Goal: Transaction & Acquisition: Book appointment/travel/reservation

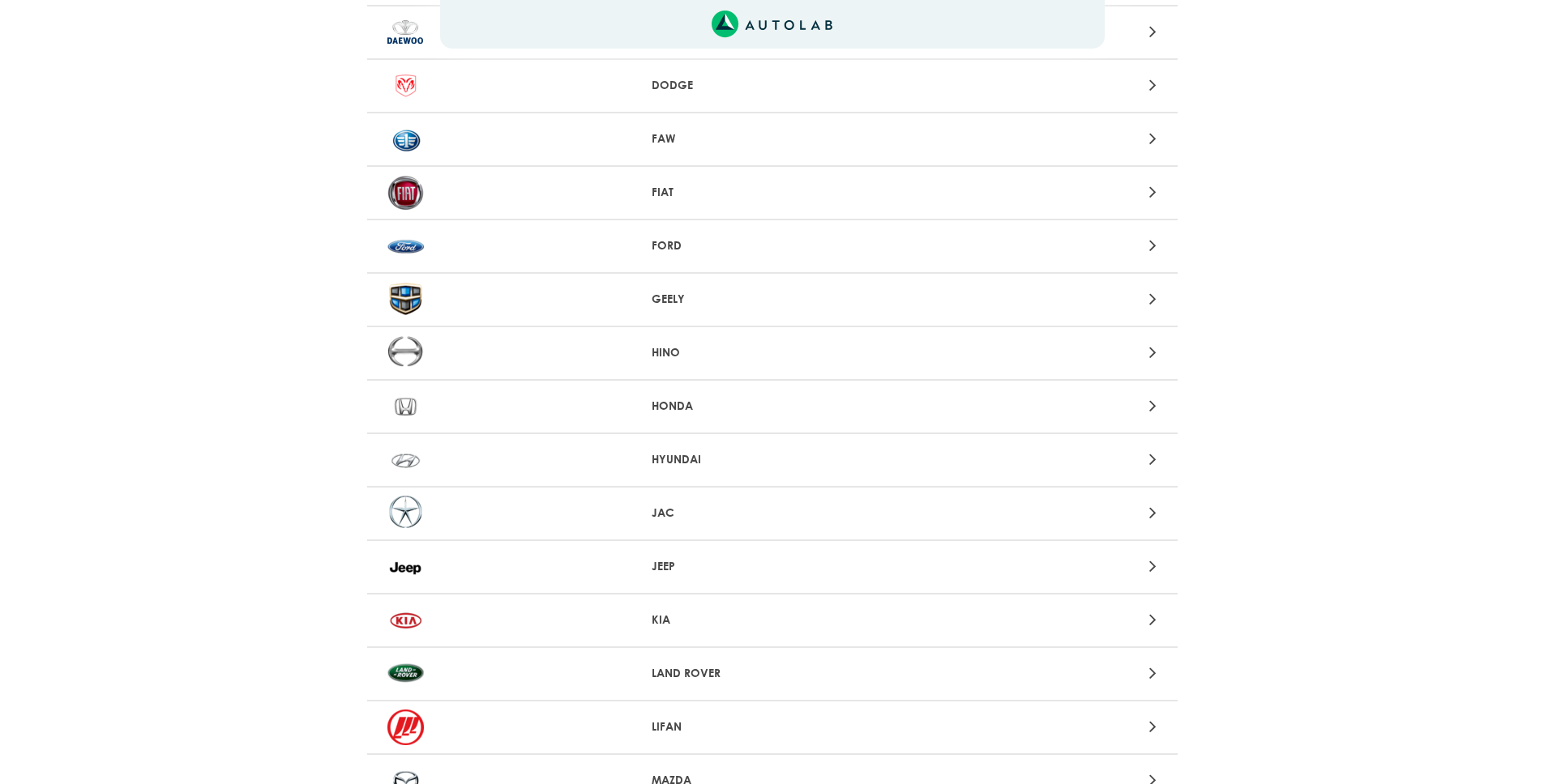
scroll to position [614, 0]
click at [737, 241] on p "FORD" at bounding box center [772, 249] width 241 height 17
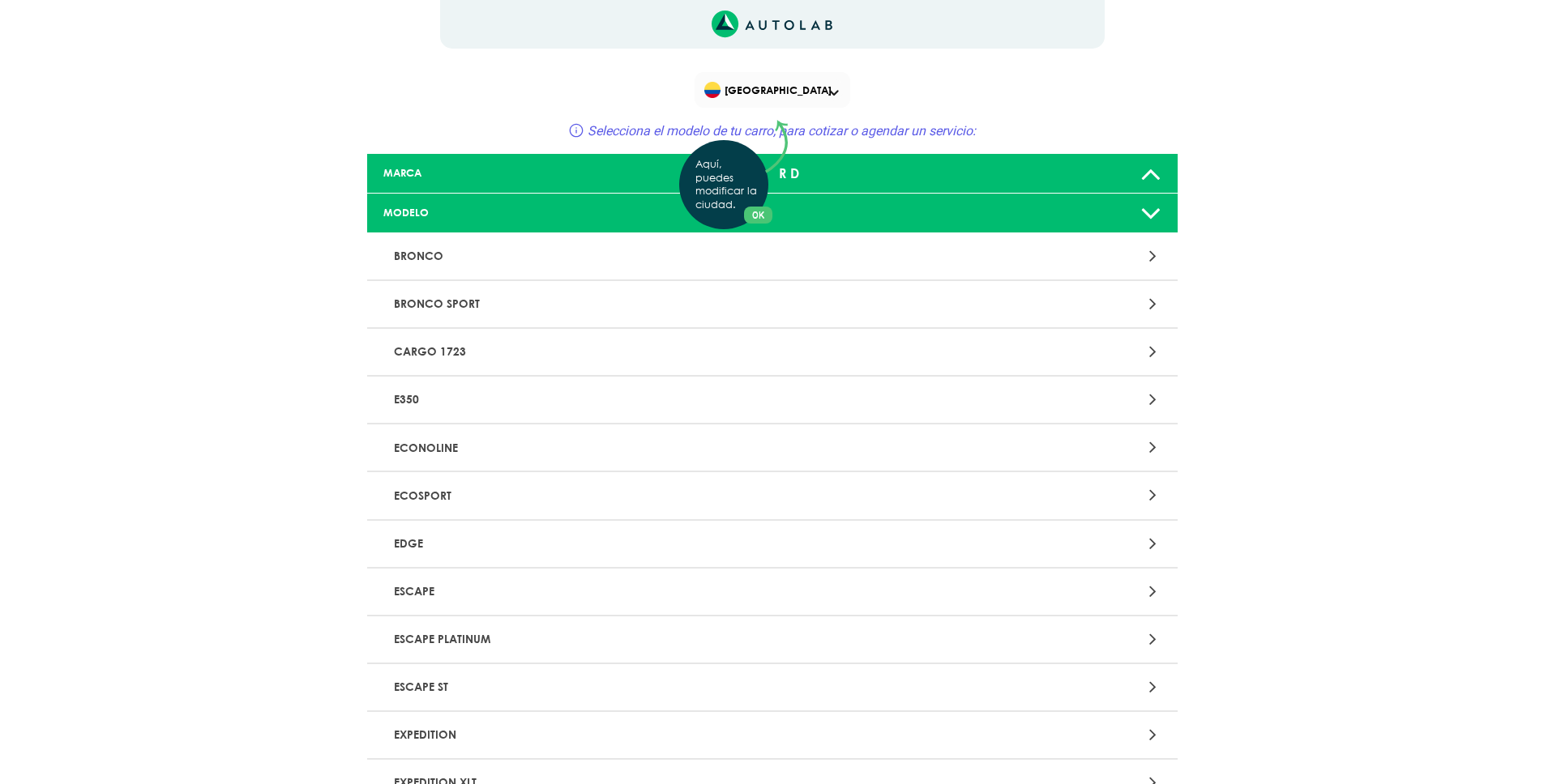
scroll to position [3, 0]
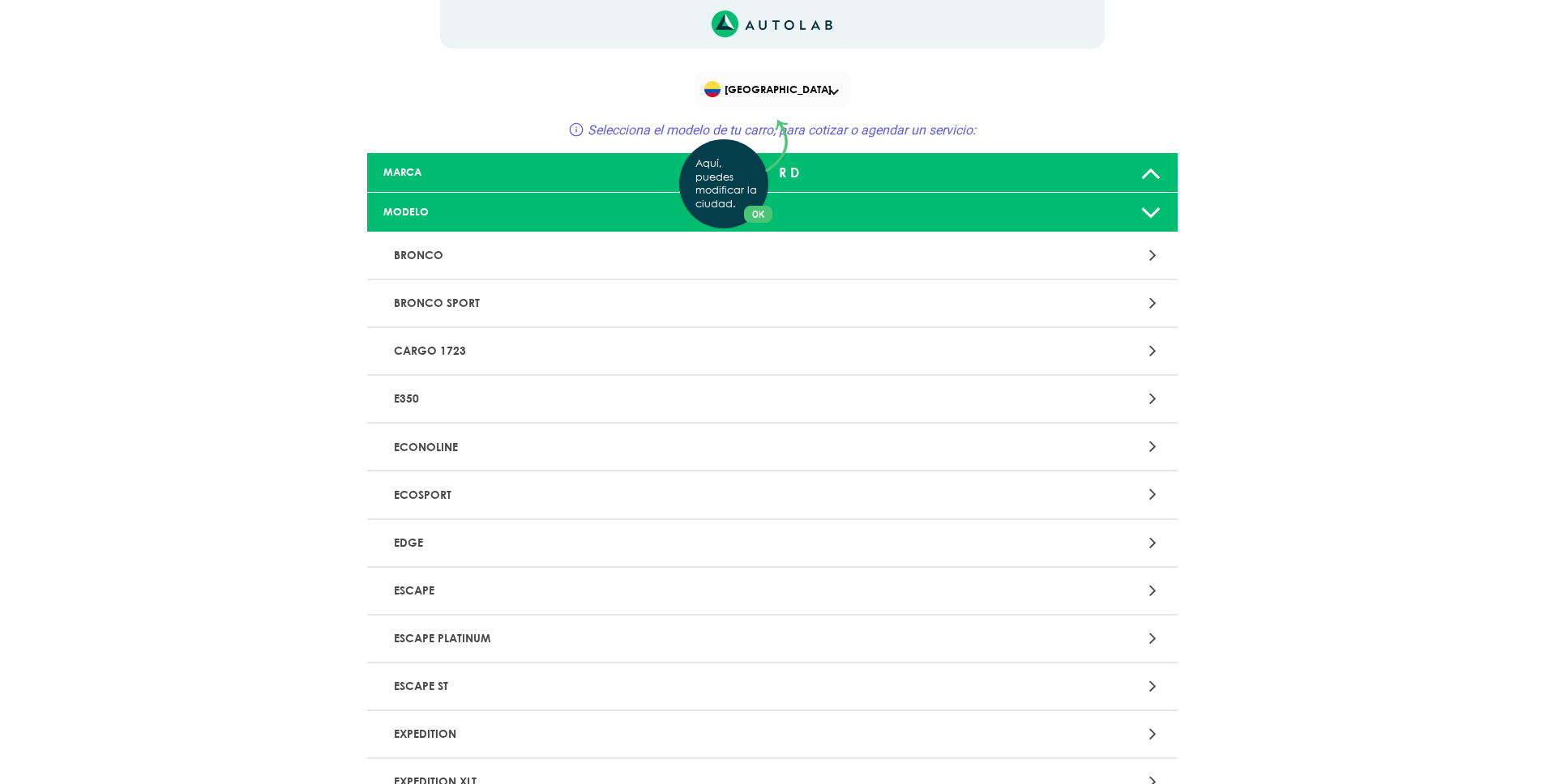
click at [581, 593] on div "Aquí, puedes modificar la ciudad. OK .aex,.bex{fill:none!important;stroke:#50c4…" at bounding box center [772, 388] width 1544 height 784
click at [581, 591] on p "ESCAPE" at bounding box center [640, 591] width 505 height 30
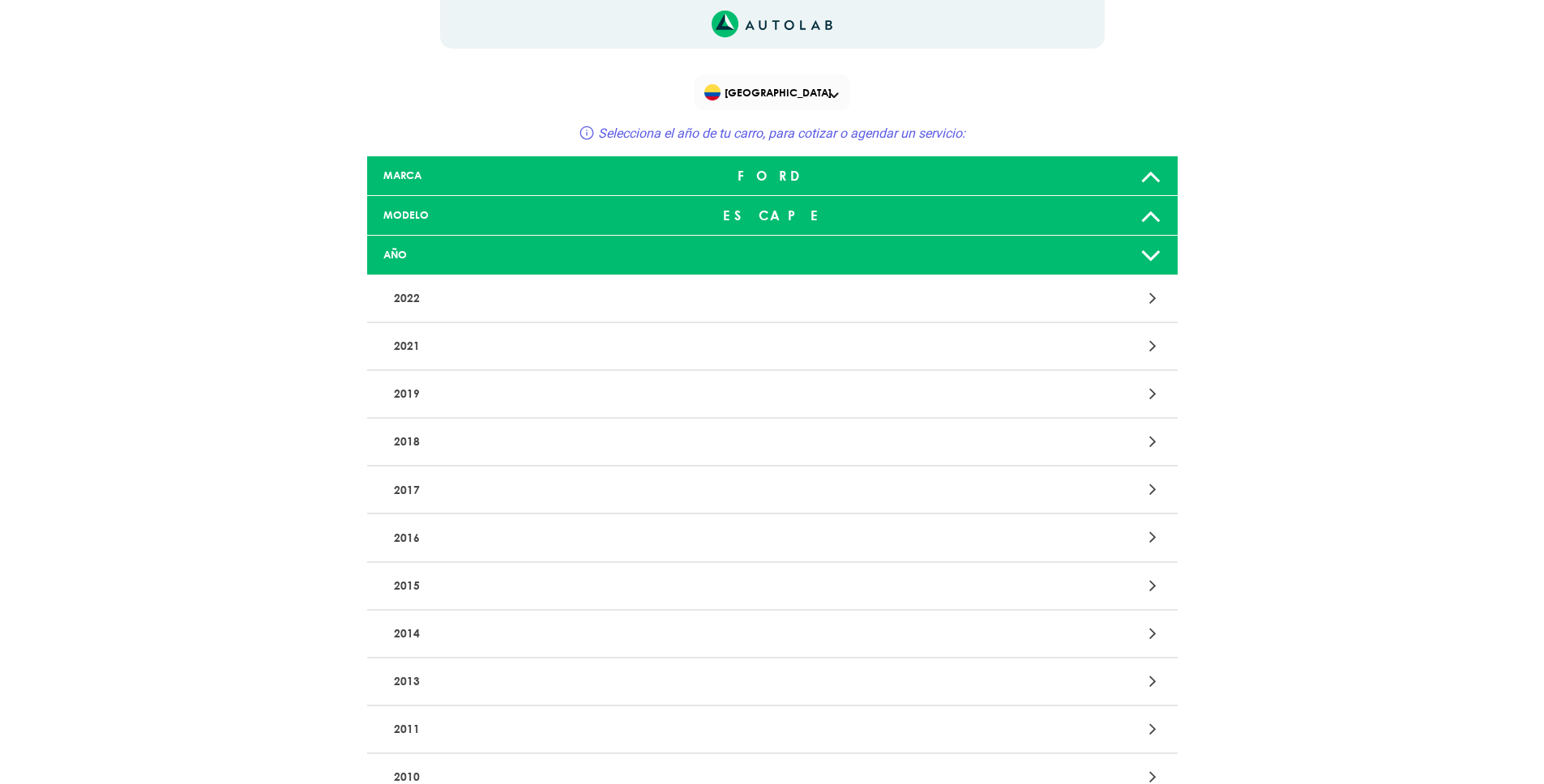
click at [475, 599] on p "2015" at bounding box center [640, 586] width 505 height 30
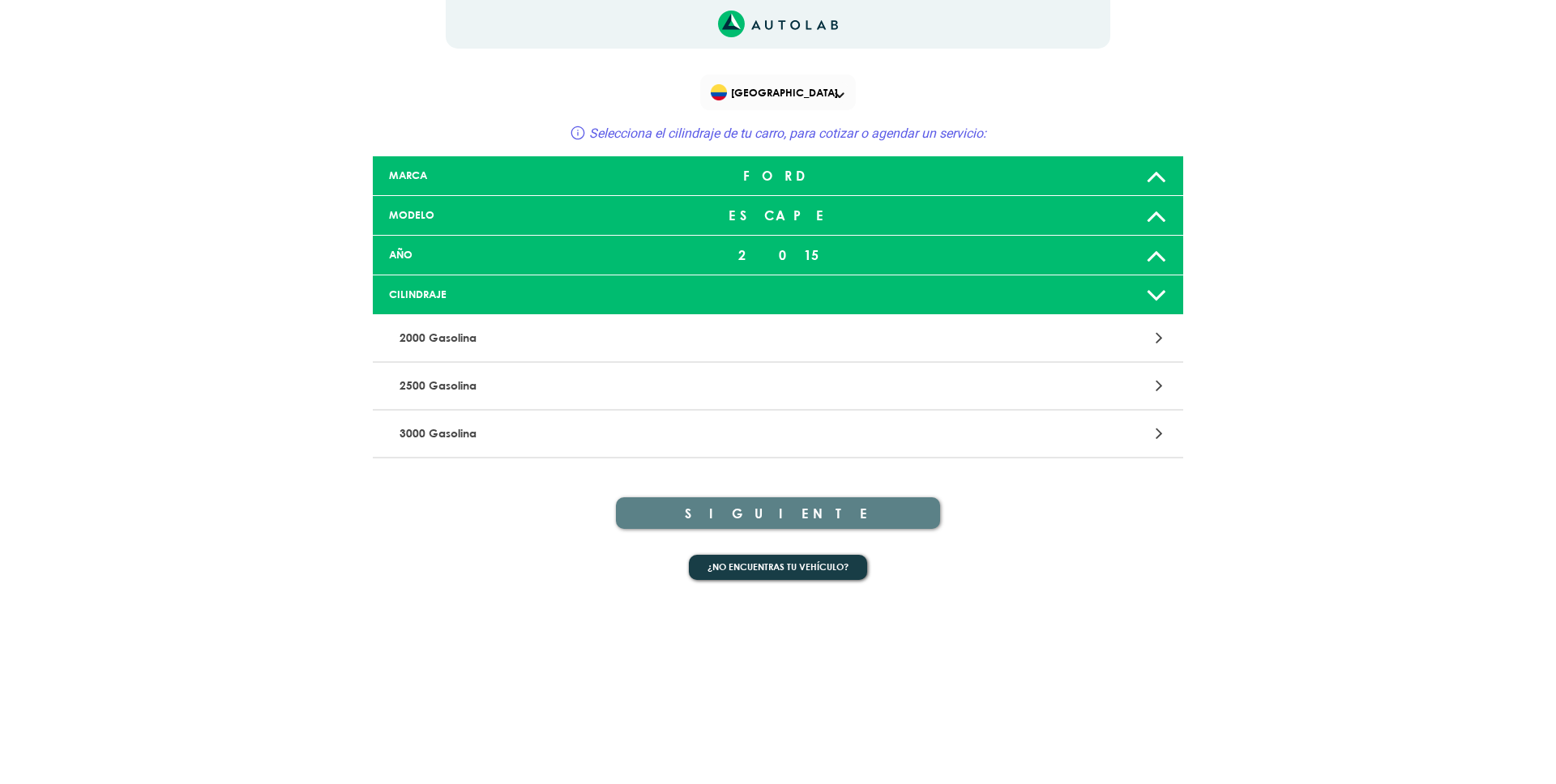
click at [512, 334] on p "2000 Gasolina" at bounding box center [646, 338] width 505 height 30
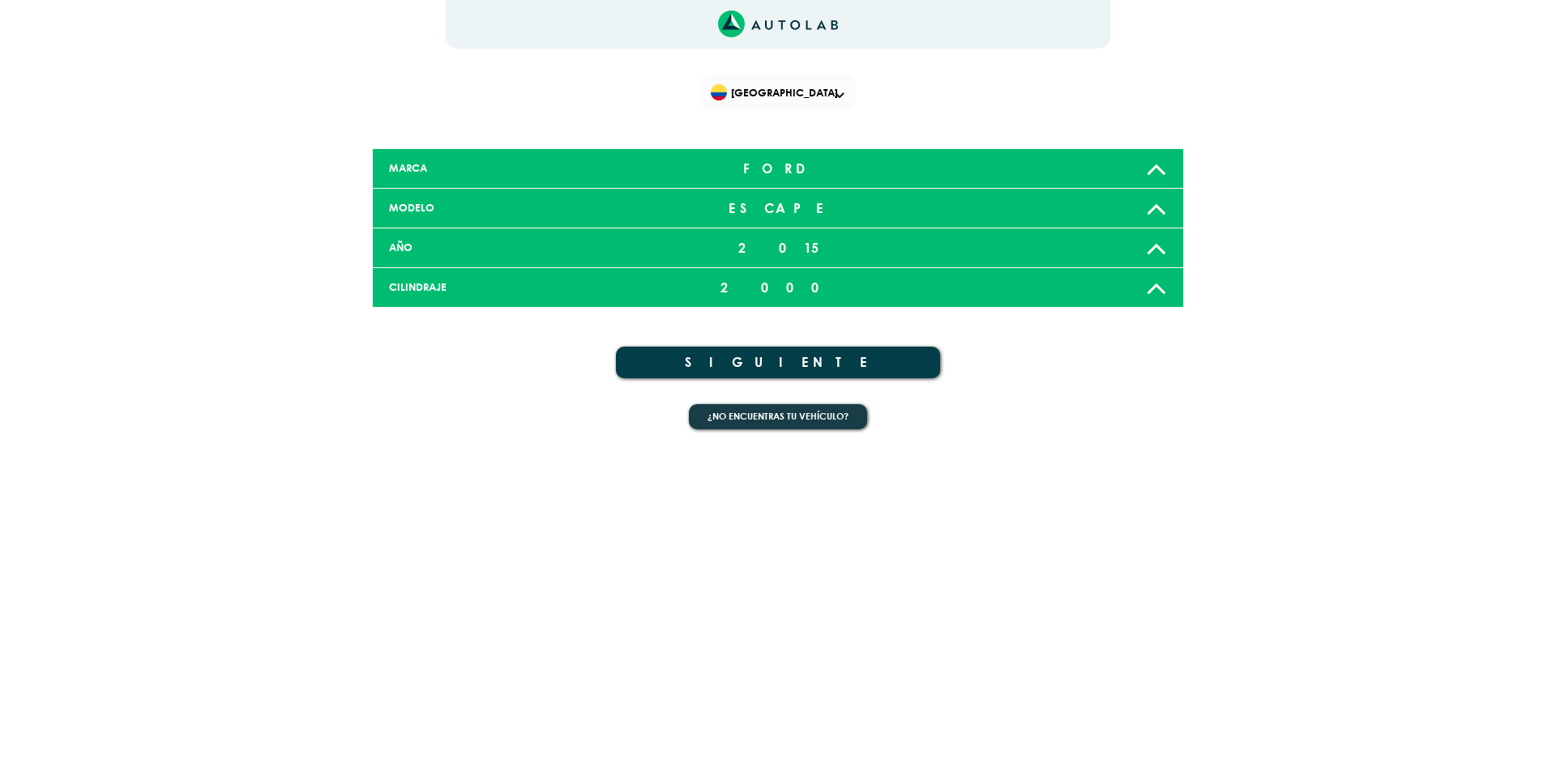
click at [821, 359] on button "SIGUIENTE" at bounding box center [778, 363] width 324 height 31
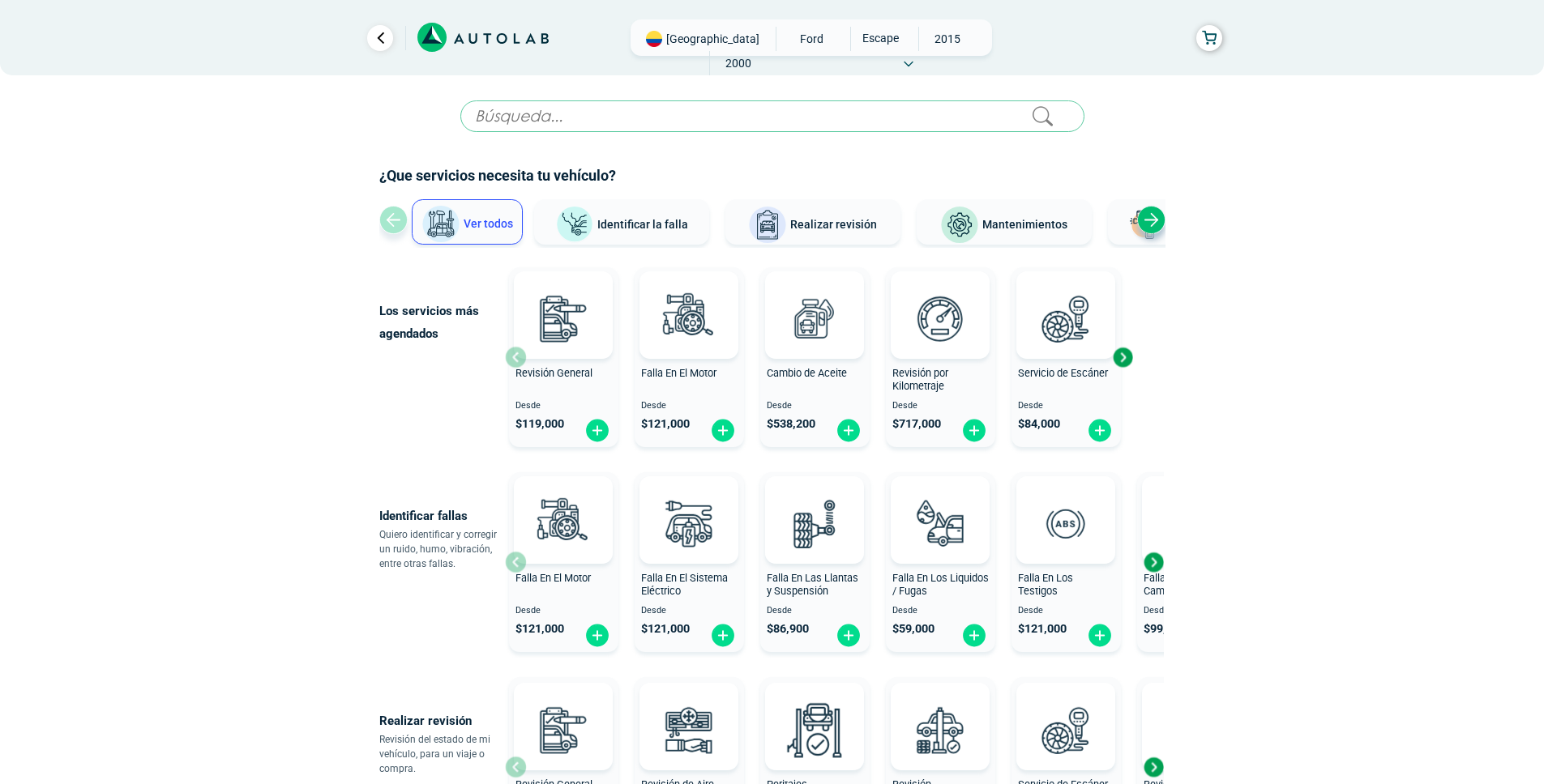
click at [1121, 355] on div "Next slide" at bounding box center [1122, 357] width 24 height 24
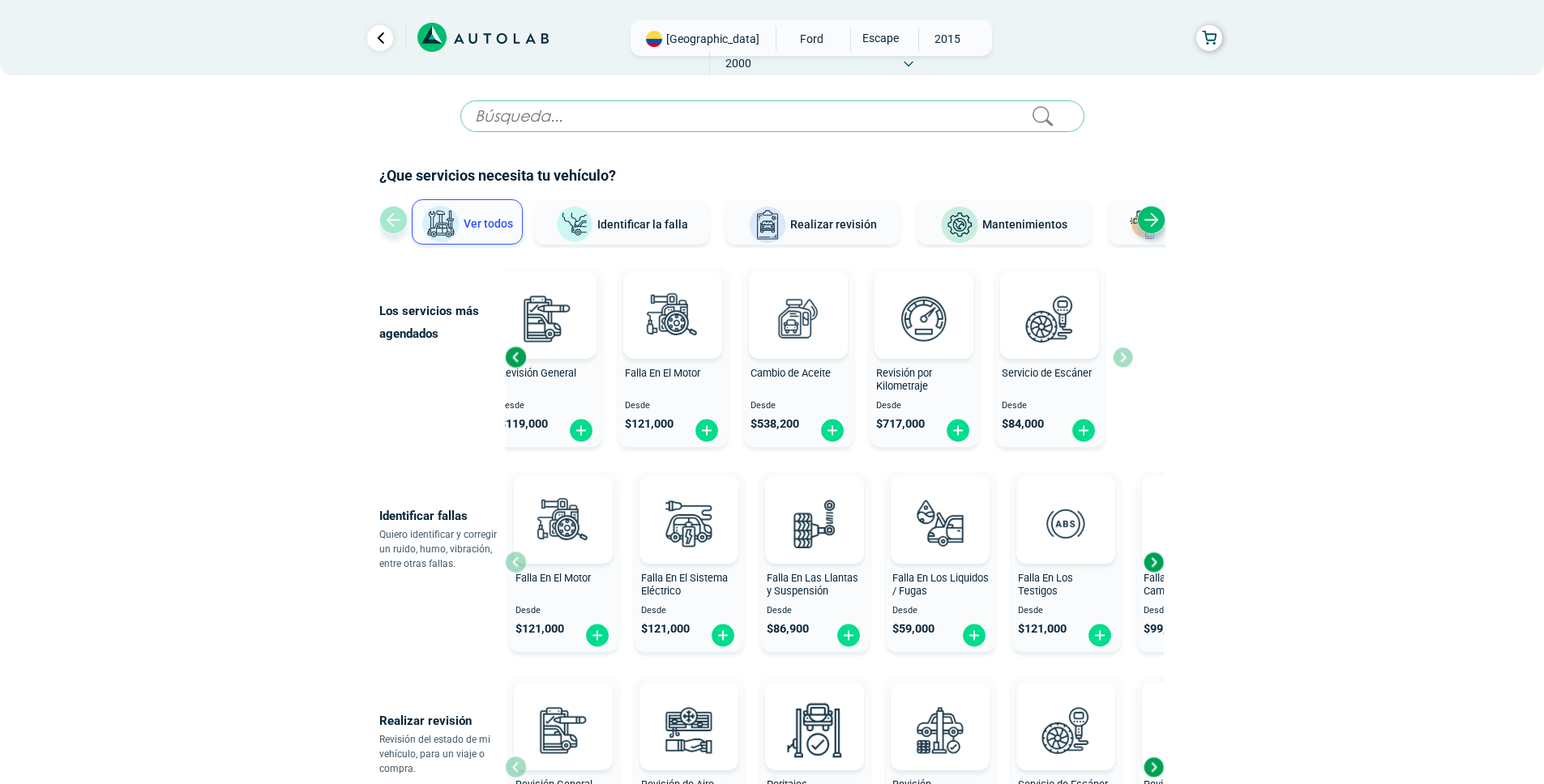
click at [1156, 557] on div "Next slide" at bounding box center [1153, 561] width 24 height 24
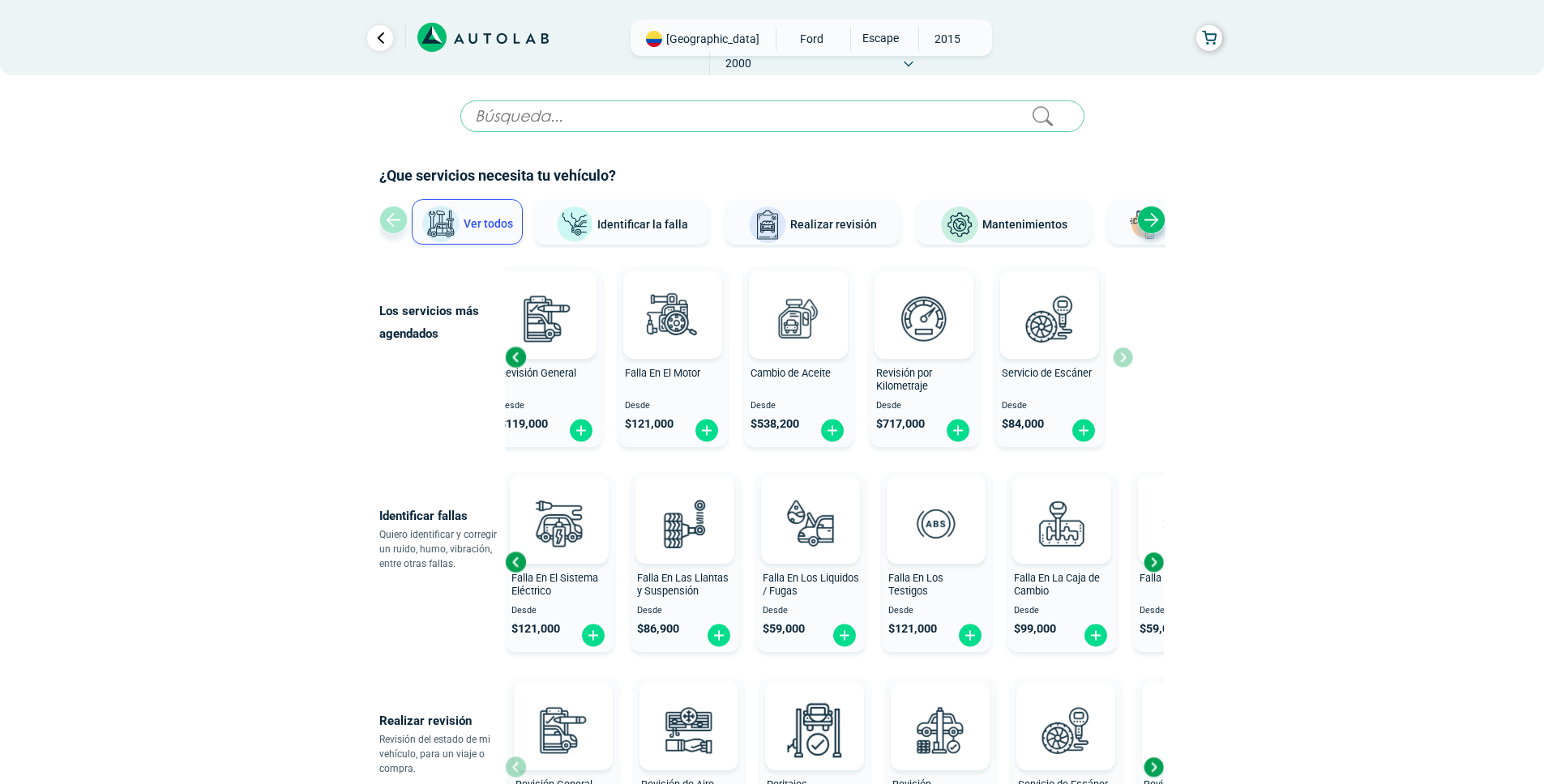
click at [1156, 557] on div "Next slide" at bounding box center [1153, 561] width 24 height 24
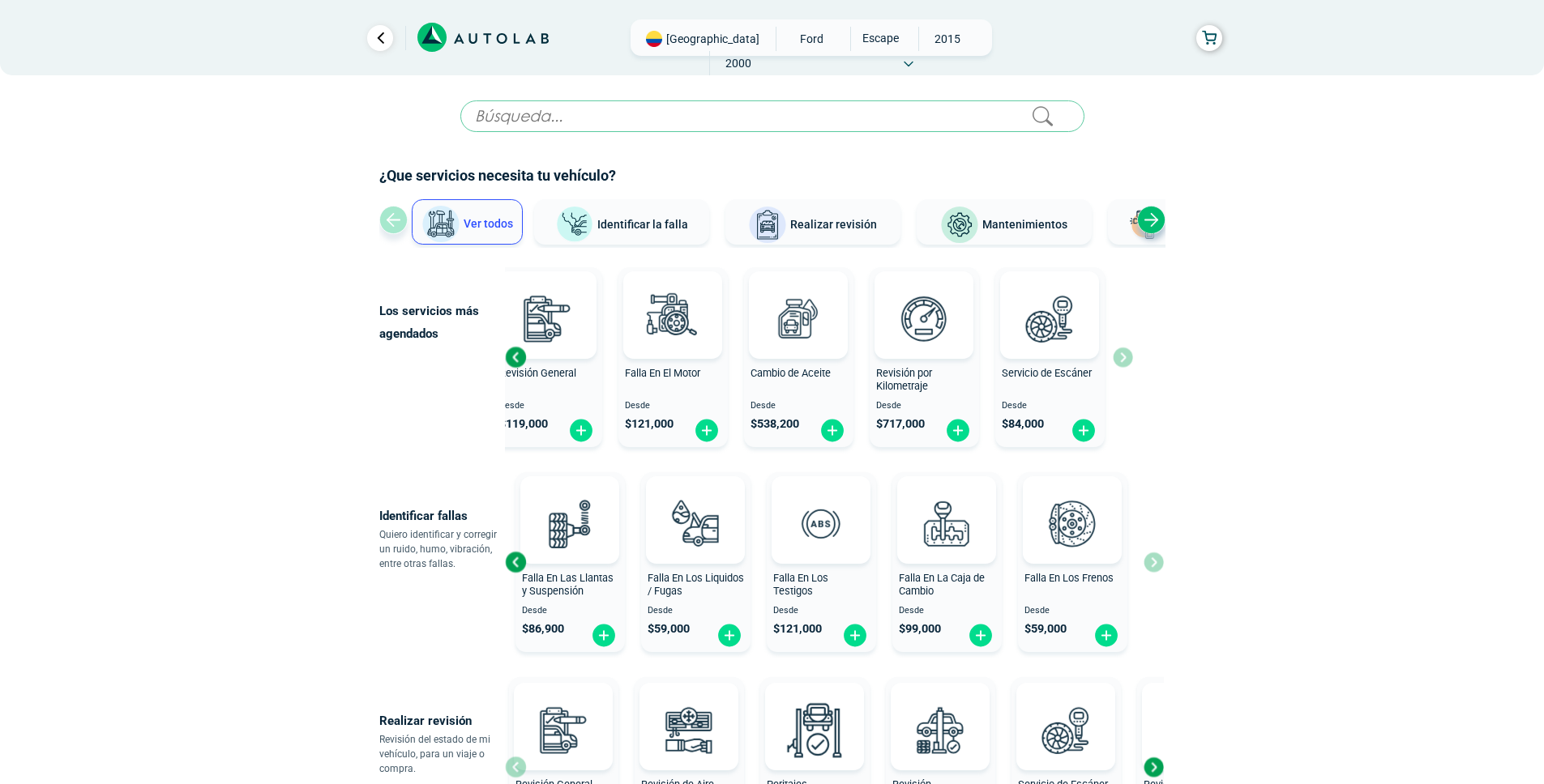
click at [627, 98] on div at bounding box center [772, 87] width 948 height 26
click at [638, 112] on input "text" at bounding box center [773, 116] width 625 height 31
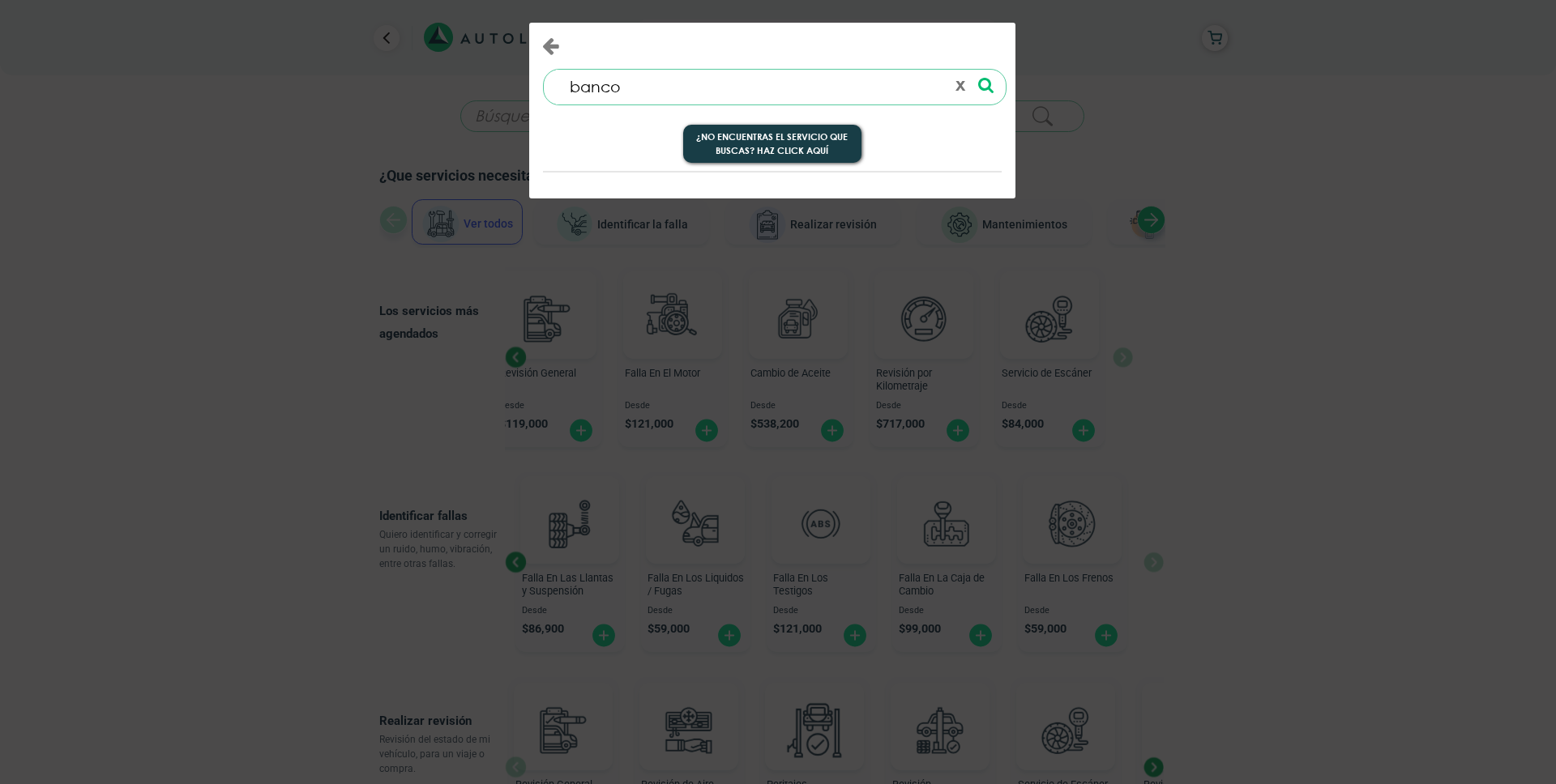
type input "banco"
